Goal: Task Accomplishment & Management: Use online tool/utility

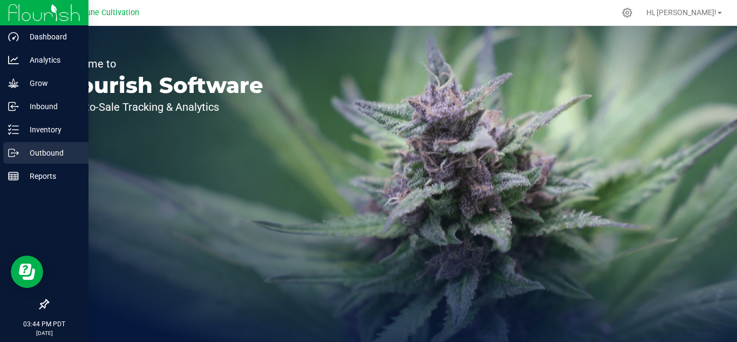
click at [49, 153] on p "Outbound" at bounding box center [51, 152] width 65 height 13
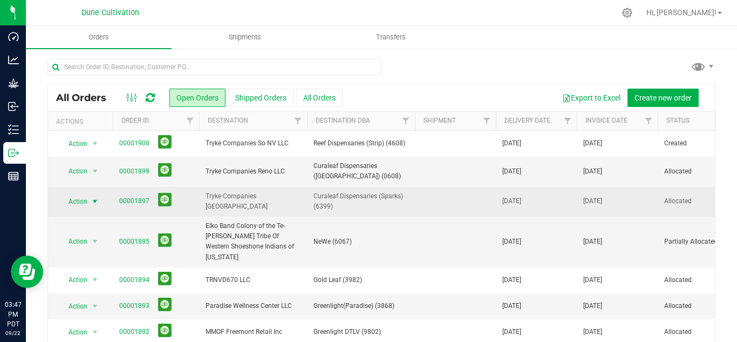
click at [96, 204] on span "select" at bounding box center [95, 201] width 9 height 9
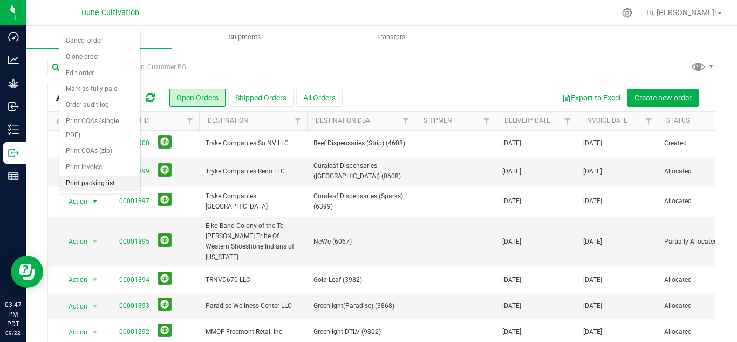
click at [87, 181] on li "Print packing list" at bounding box center [99, 183] width 81 height 16
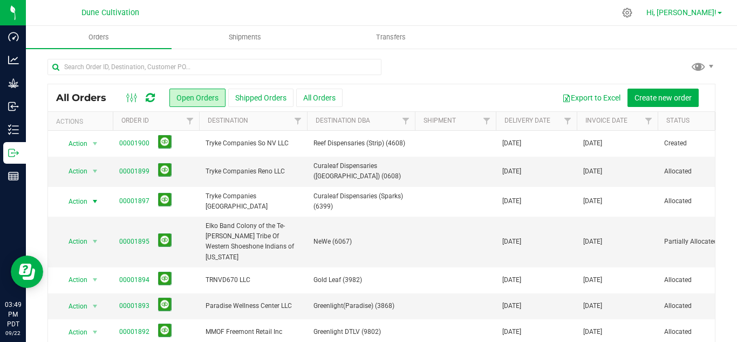
click at [718, 15] on link "Hi, [PERSON_NAME]!" at bounding box center [684, 12] width 84 height 11
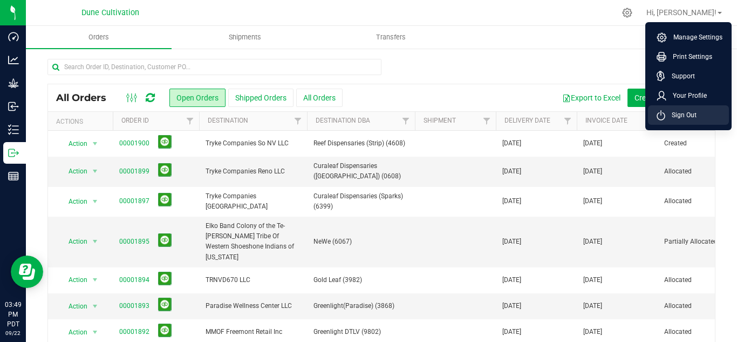
click at [680, 116] on span "Sign Out" at bounding box center [681, 115] width 31 height 11
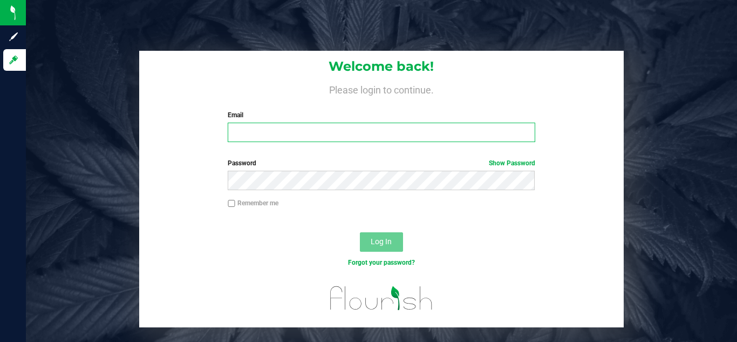
click at [358, 138] on input "Email" at bounding box center [381, 132] width 307 height 19
type input "[EMAIL_ADDRESS][DOMAIN_NAME]"
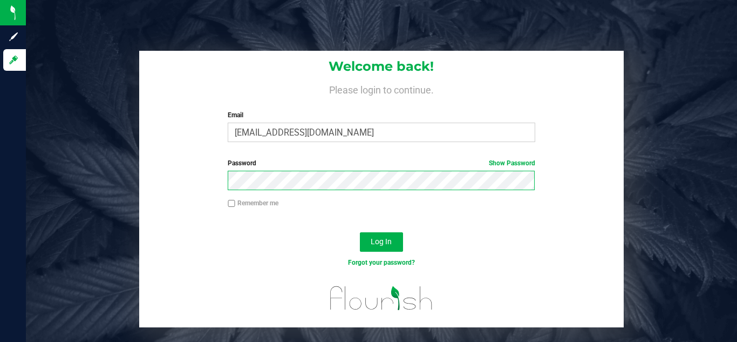
click at [360, 232] on button "Log In" at bounding box center [381, 241] width 43 height 19
